Goal: Information Seeking & Learning: Learn about a topic

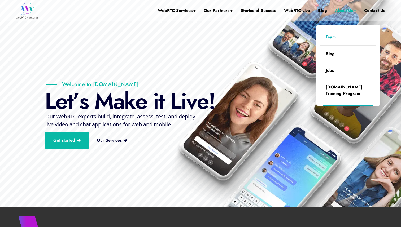
click at [333, 37] on link "Team" at bounding box center [349, 37] width 56 height 16
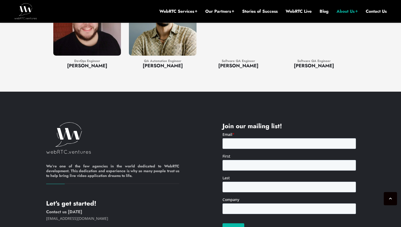
scroll to position [1073, 0]
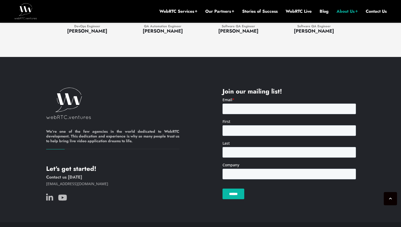
click at [66, 129] on h6 "We’re one of the few agencies in the world dedicated to WebRTC development. Thi…" at bounding box center [112, 139] width 133 height 20
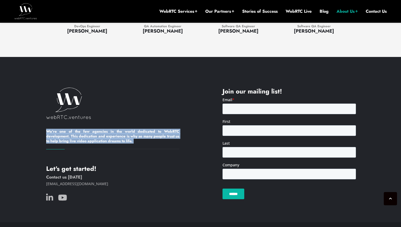
click at [66, 129] on h6 "We’re one of the few agencies in the world dedicated to WebRTC development. Thi…" at bounding box center [112, 139] width 133 height 20
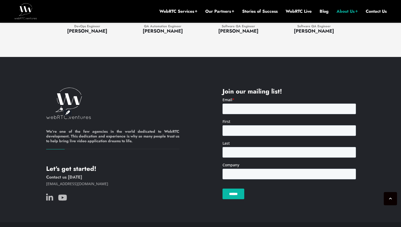
click at [176, 99] on div "We’re one of the few agencies in the world dedicated to WebRTC development. Thi…" at bounding box center [112, 119] width 133 height 62
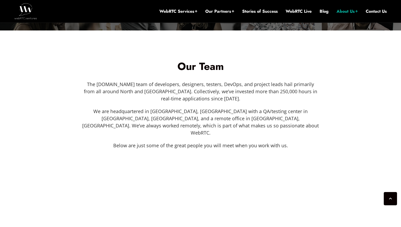
scroll to position [0, 0]
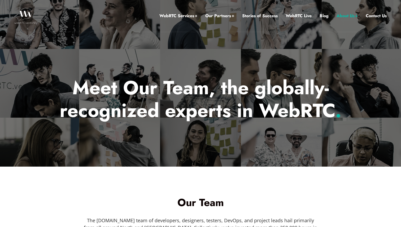
click at [187, 88] on p "Meet Our Team, the globally-recognized experts in WebRTC ." at bounding box center [200, 99] width 311 height 46
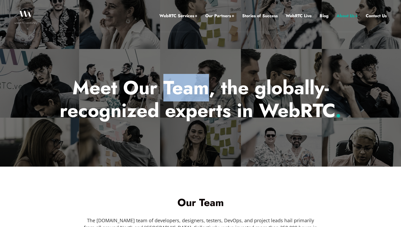
click at [187, 88] on p "Meet Our Team, the globally-recognized experts in WebRTC ." at bounding box center [200, 99] width 311 height 46
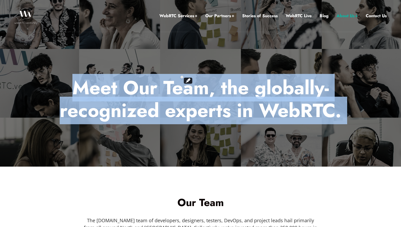
click at [187, 88] on p "Meet Our Team, the globally-recognized experts in WebRTC ." at bounding box center [200, 99] width 311 height 46
click at [192, 94] on p "Meet Our Team, the globally-recognized experts in WebRTC ." at bounding box center [200, 99] width 311 height 46
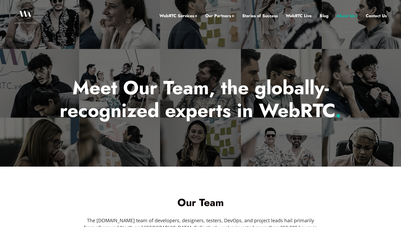
click at [27, 14] on img at bounding box center [25, 16] width 23 height 16
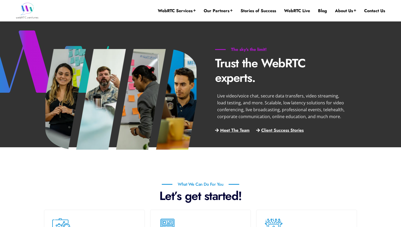
scroll to position [266, 0]
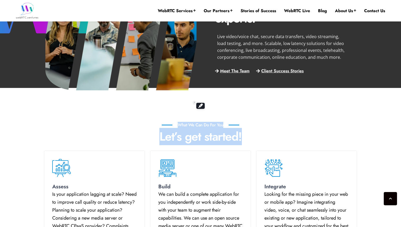
drag, startPoint x: 199, startPoint y: 113, endPoint x: 200, endPoint y: 132, distance: 18.6
click at [201, 139] on p "Let’s get started!" at bounding box center [200, 137] width 310 height 15
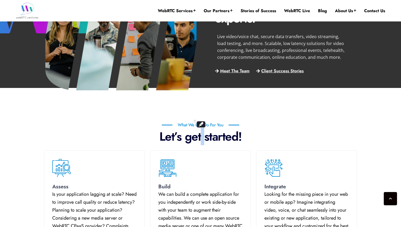
click at [201, 139] on p "Let’s get started!" at bounding box center [200, 137] width 310 height 15
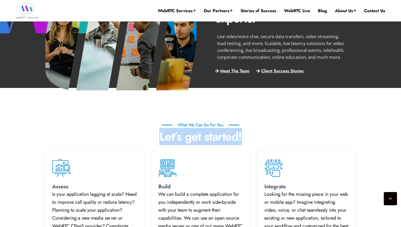
click at [201, 139] on p "Let’s get started!" at bounding box center [200, 137] width 310 height 15
drag, startPoint x: 200, startPoint y: 101, endPoint x: 168, endPoint y: 123, distance: 39.5
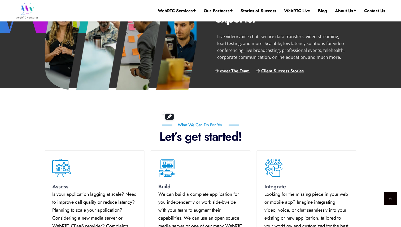
drag, startPoint x: 198, startPoint y: 106, endPoint x: 202, endPoint y: 106, distance: 4.0
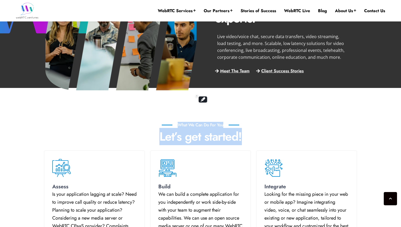
drag, startPoint x: 201, startPoint y: 107, endPoint x: 201, endPoint y: 129, distance: 22.0
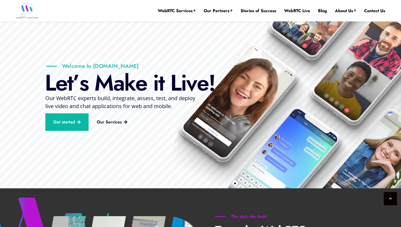
scroll to position [0, 0]
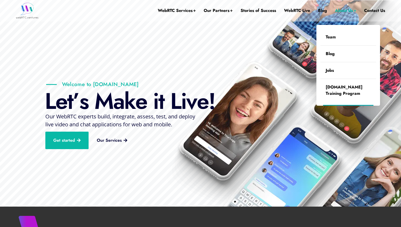
click at [347, 7] on link "About Us" at bounding box center [345, 10] width 21 height 21
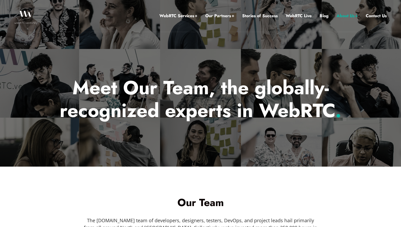
click at [28, 20] on img at bounding box center [25, 16] width 23 height 16
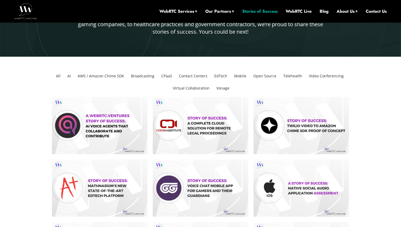
scroll to position [97, 0]
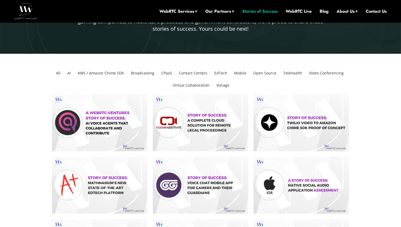
click at [262, 75] on li "Open Source" at bounding box center [264, 73] width 27 height 12
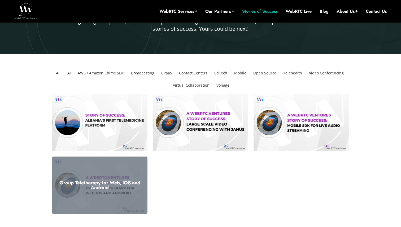
click at [107, 178] on div "Group Teletherapy for Web, iOS and Android" at bounding box center [100, 185] width 96 height 57
